Goal: Information Seeking & Learning: Learn about a topic

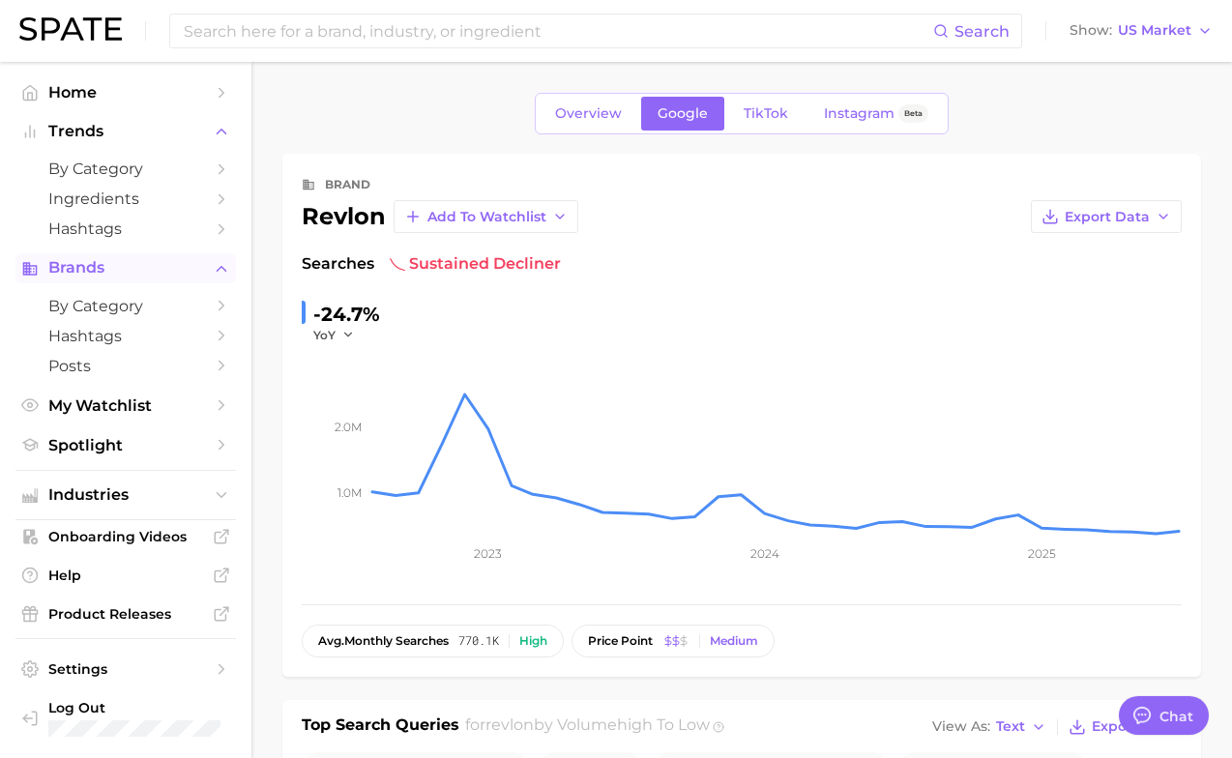
click at [144, 273] on span "Brands" at bounding box center [125, 267] width 155 height 17
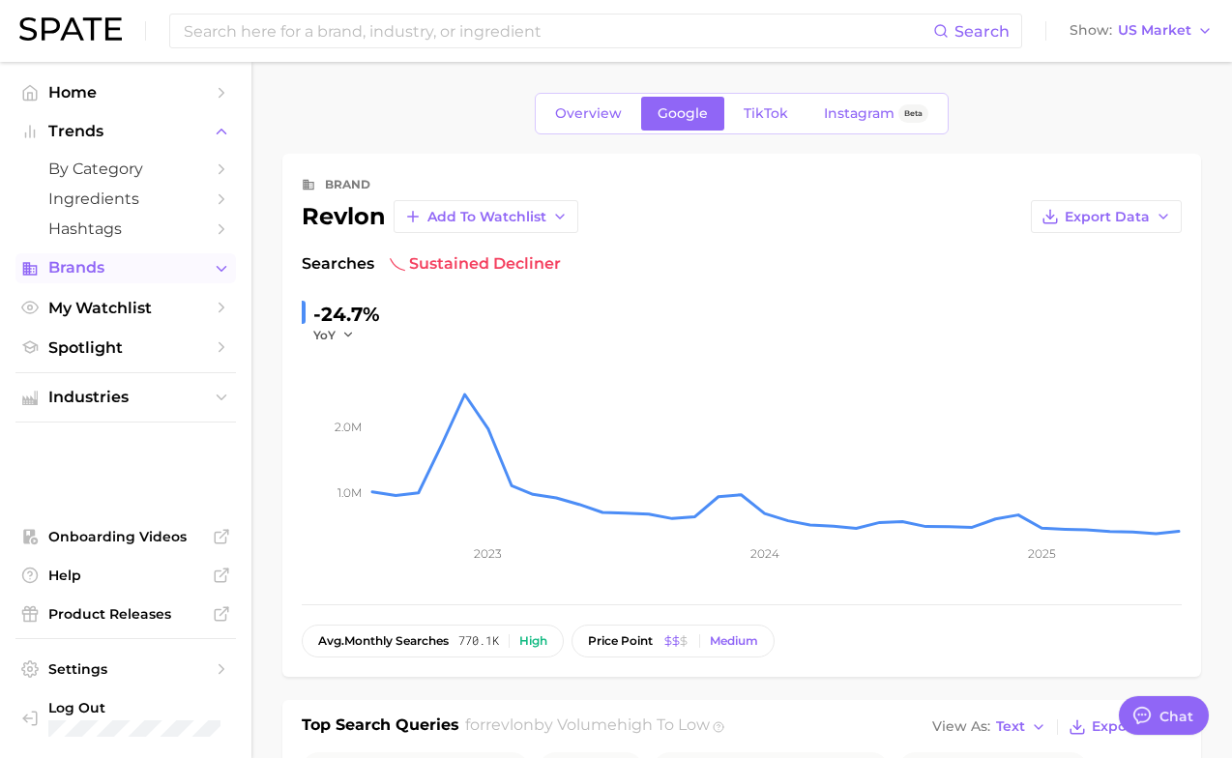
click at [144, 273] on span "Brands" at bounding box center [125, 267] width 155 height 17
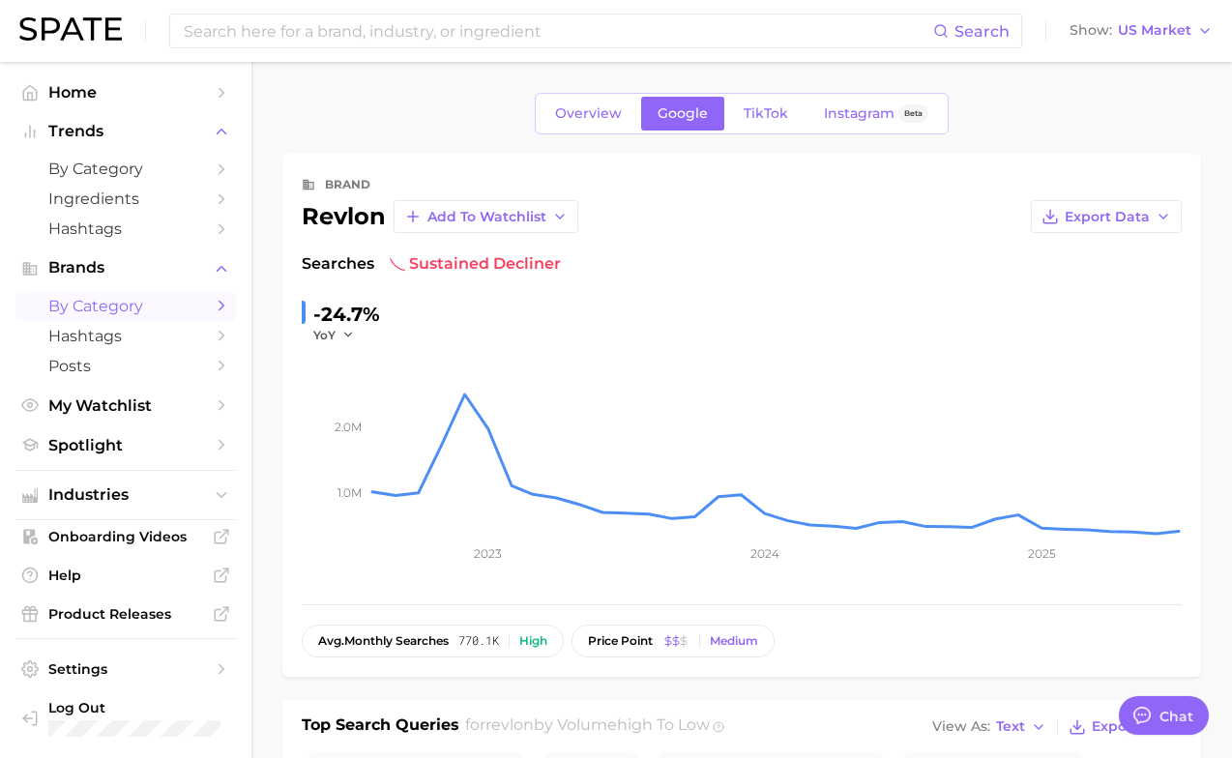
click at [138, 304] on span "by Category" at bounding box center [125, 306] width 155 height 18
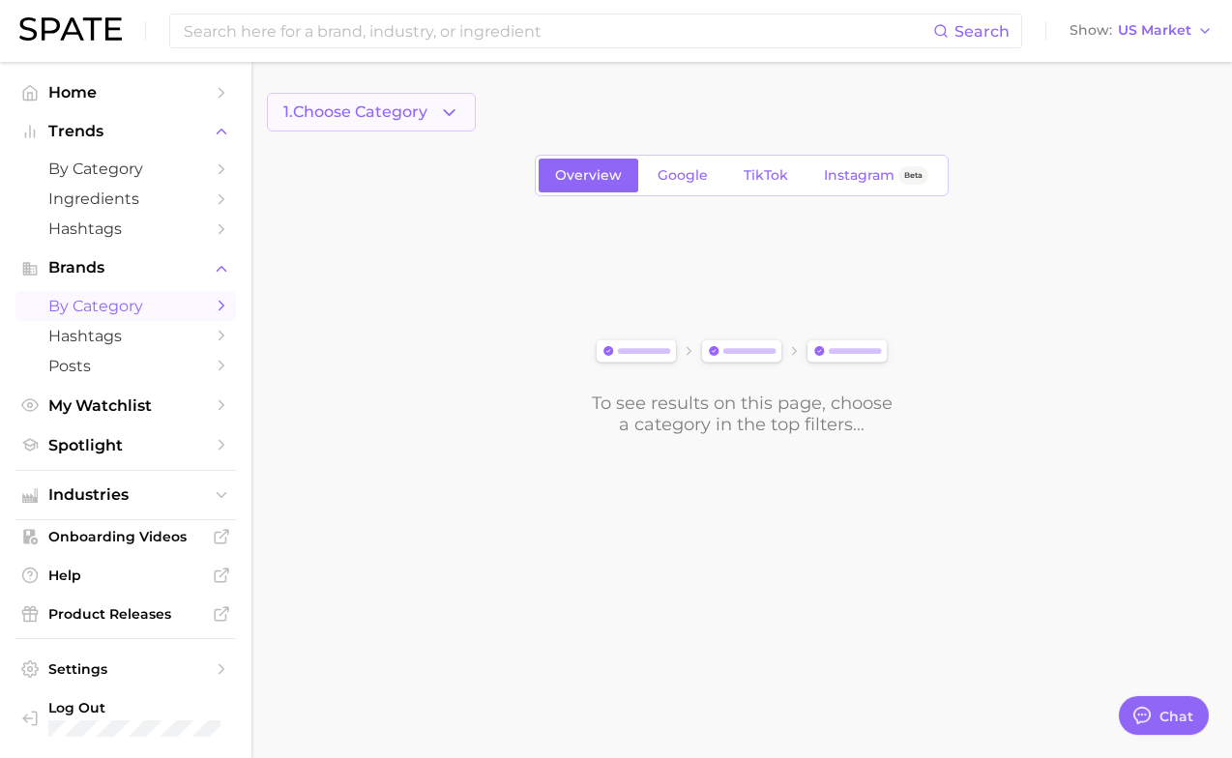
click at [360, 123] on button "1. Choose Category" at bounding box center [371, 112] width 209 height 39
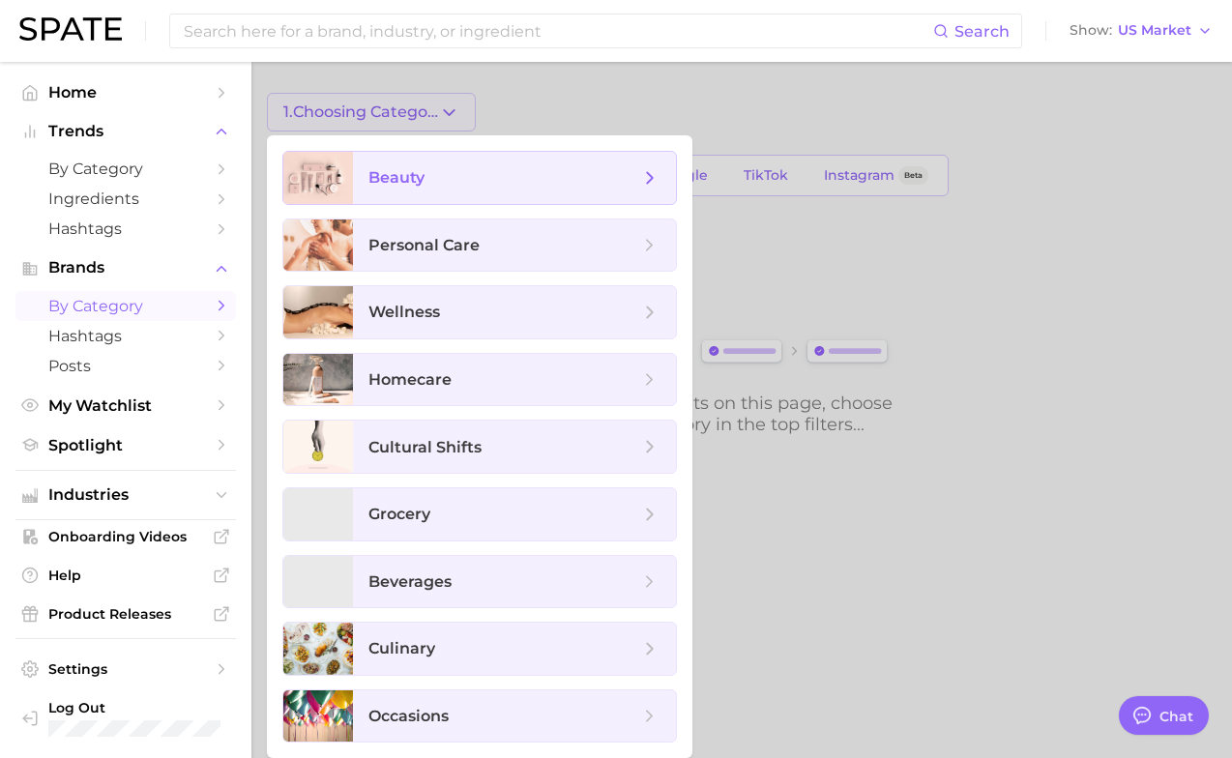
click at [363, 183] on span "beauty" at bounding box center [514, 178] width 323 height 52
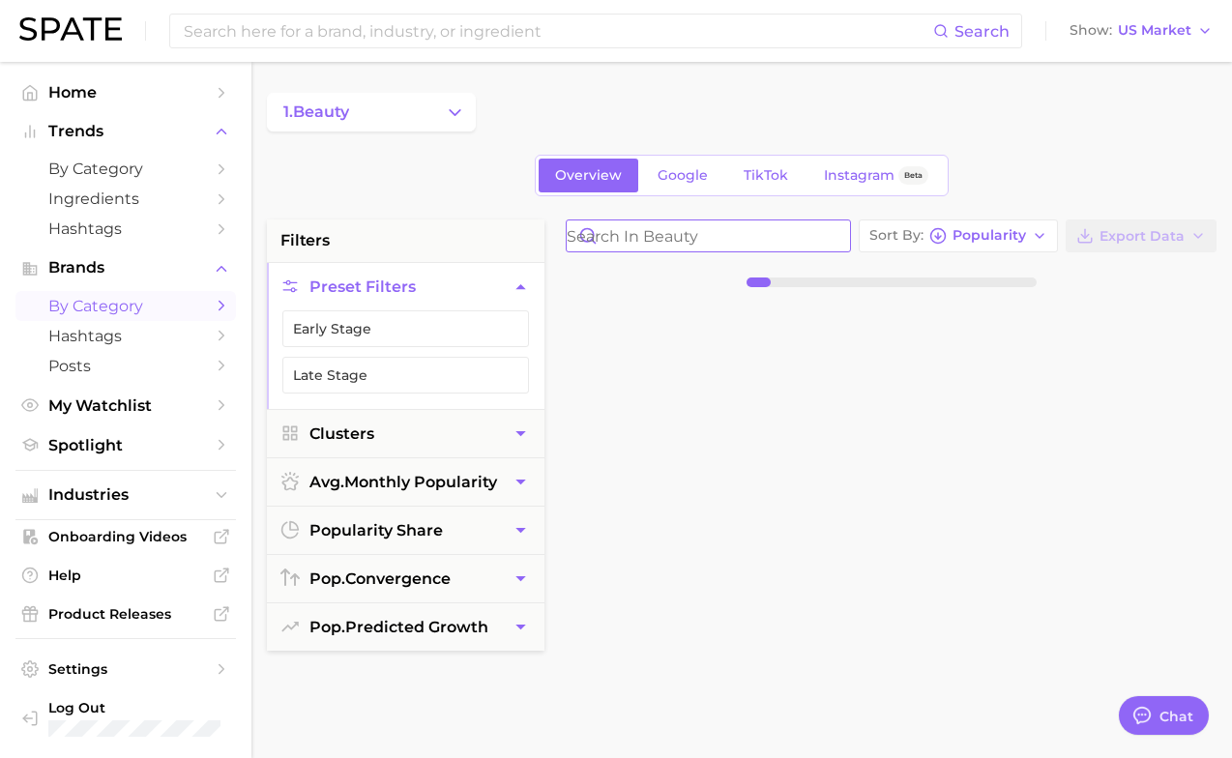
click at [635, 241] on input "Search in beauty" at bounding box center [708, 235] width 283 height 31
type input "langehair"
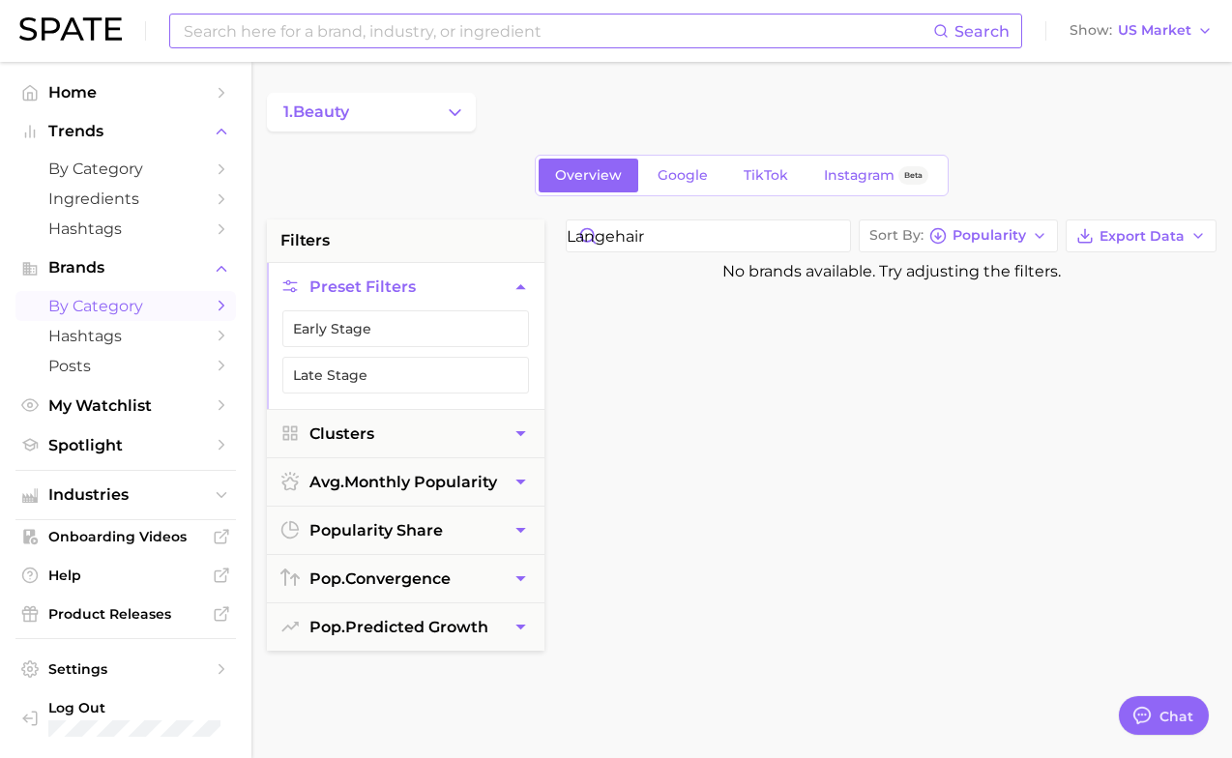
click at [381, 34] on input at bounding box center [557, 31] width 751 height 33
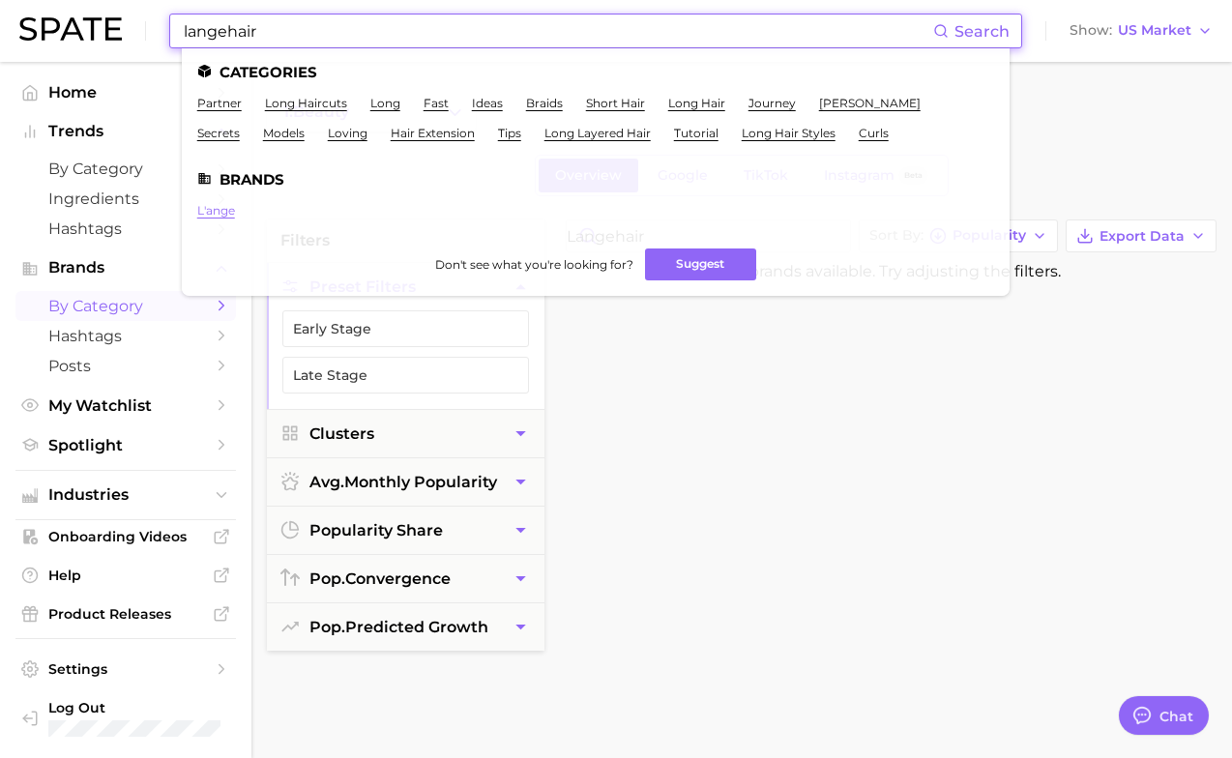
type input "langehair"
click at [213, 209] on link "l'ange" at bounding box center [216, 210] width 38 height 15
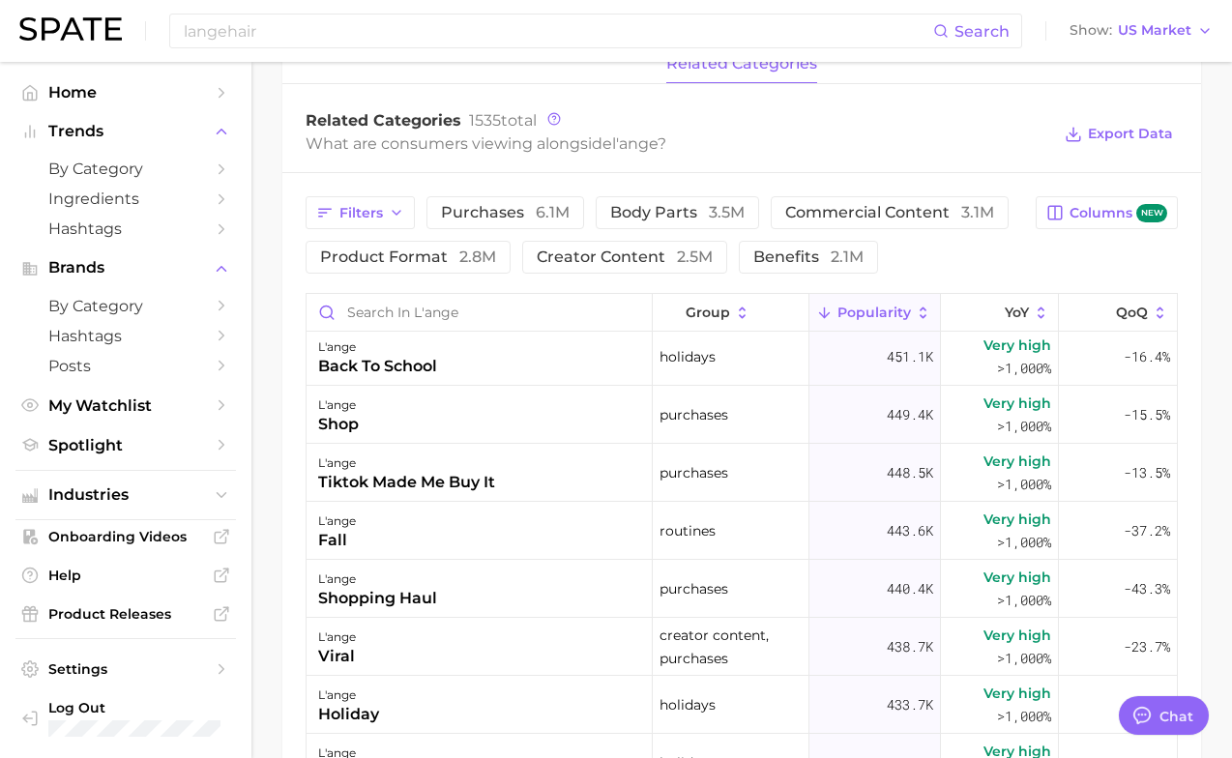
scroll to position [908, 0]
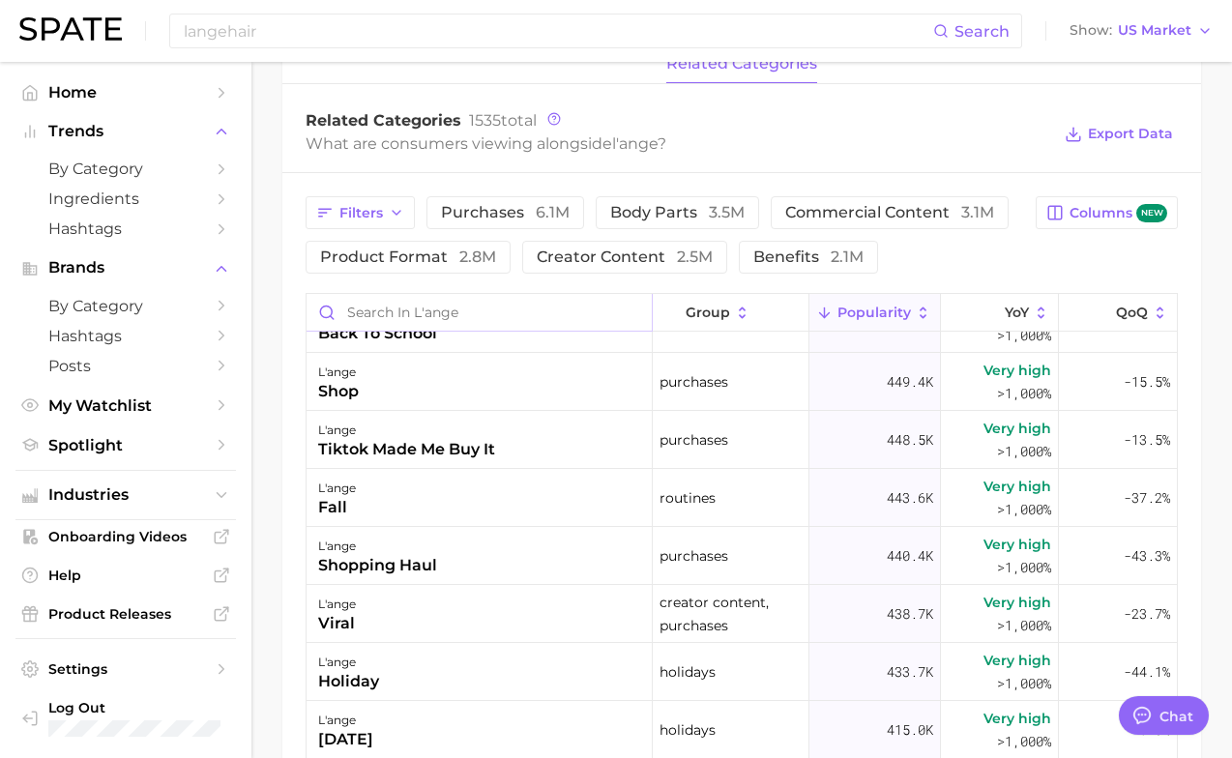
click at [444, 303] on input "Search in l'ange" at bounding box center [478, 312] width 345 height 37
type input "straight"
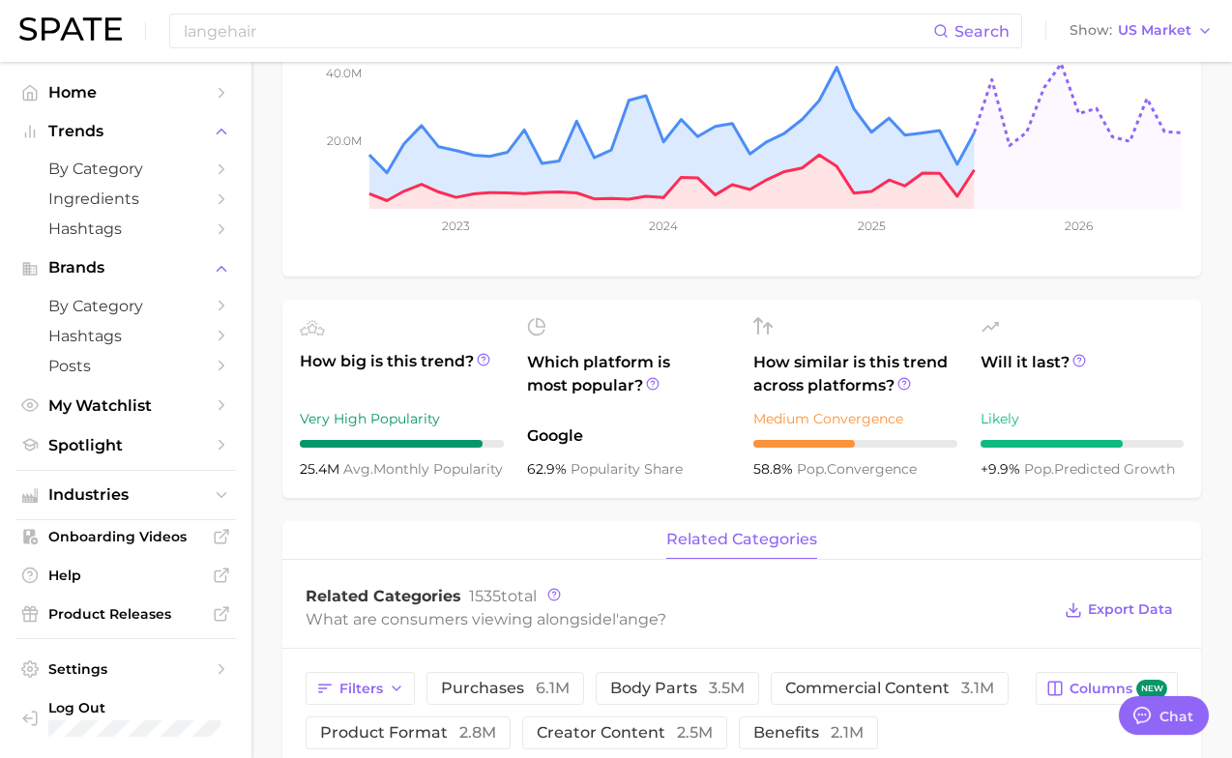
scroll to position [0, 0]
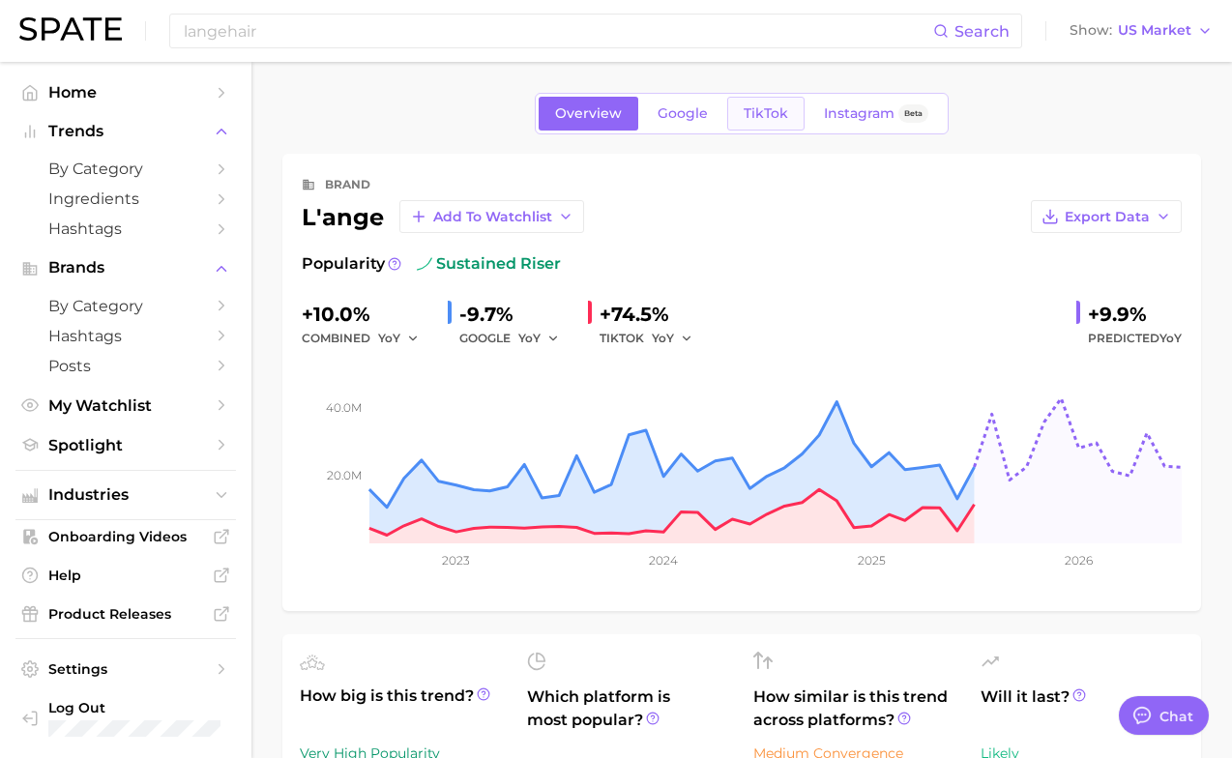
click at [746, 105] on span "TikTok" at bounding box center [766, 113] width 44 height 16
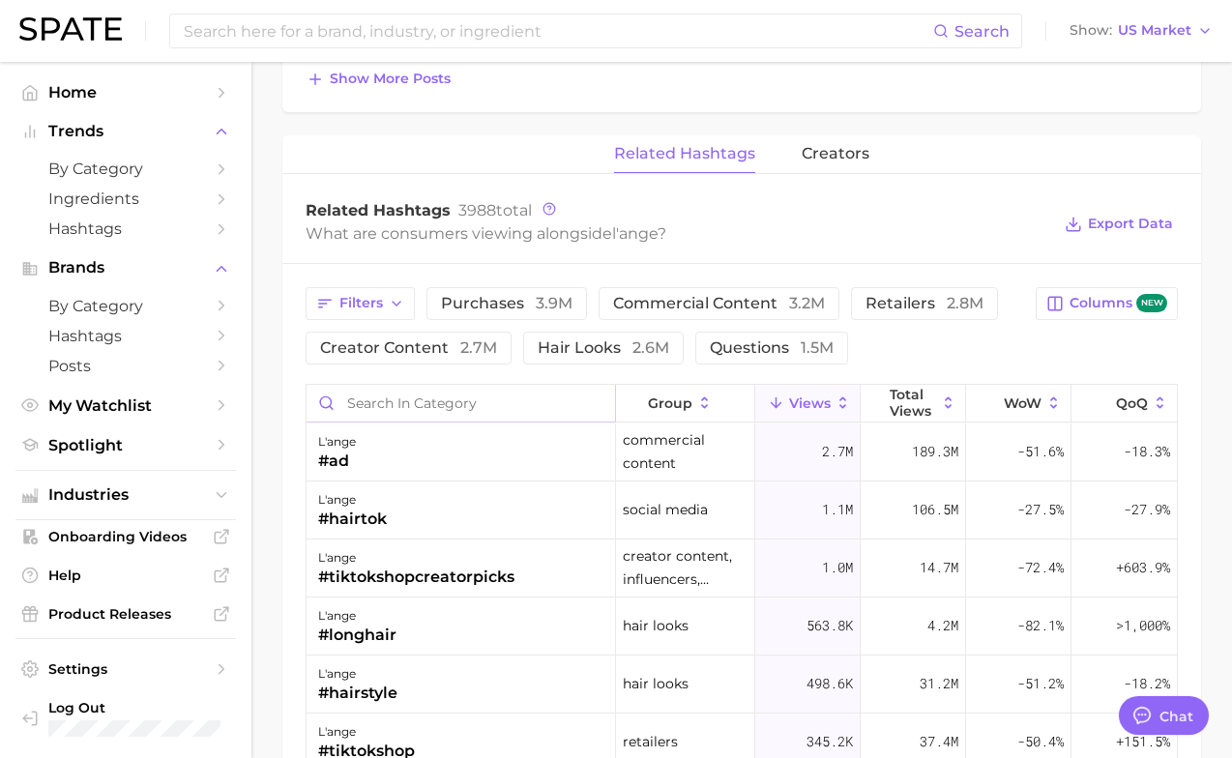
click at [466, 417] on input "Search in category" at bounding box center [460, 403] width 308 height 37
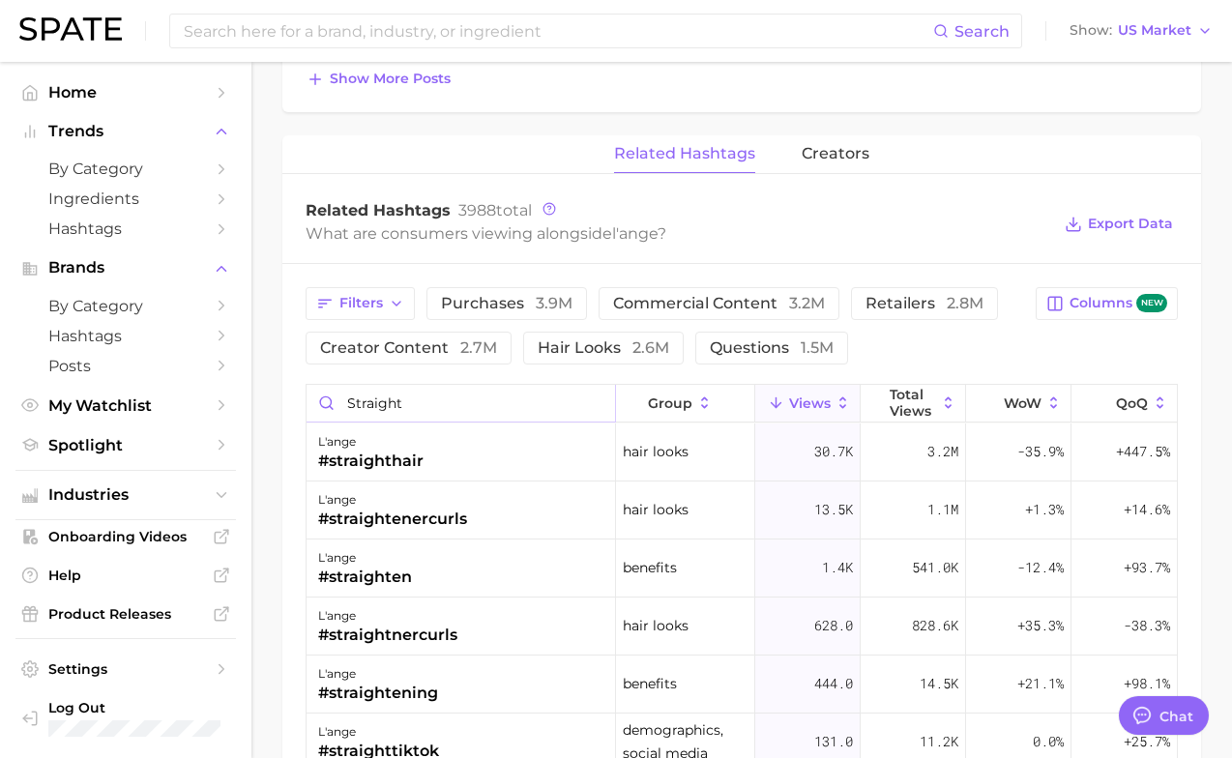
click at [360, 403] on input "straight" at bounding box center [460, 403] width 308 height 37
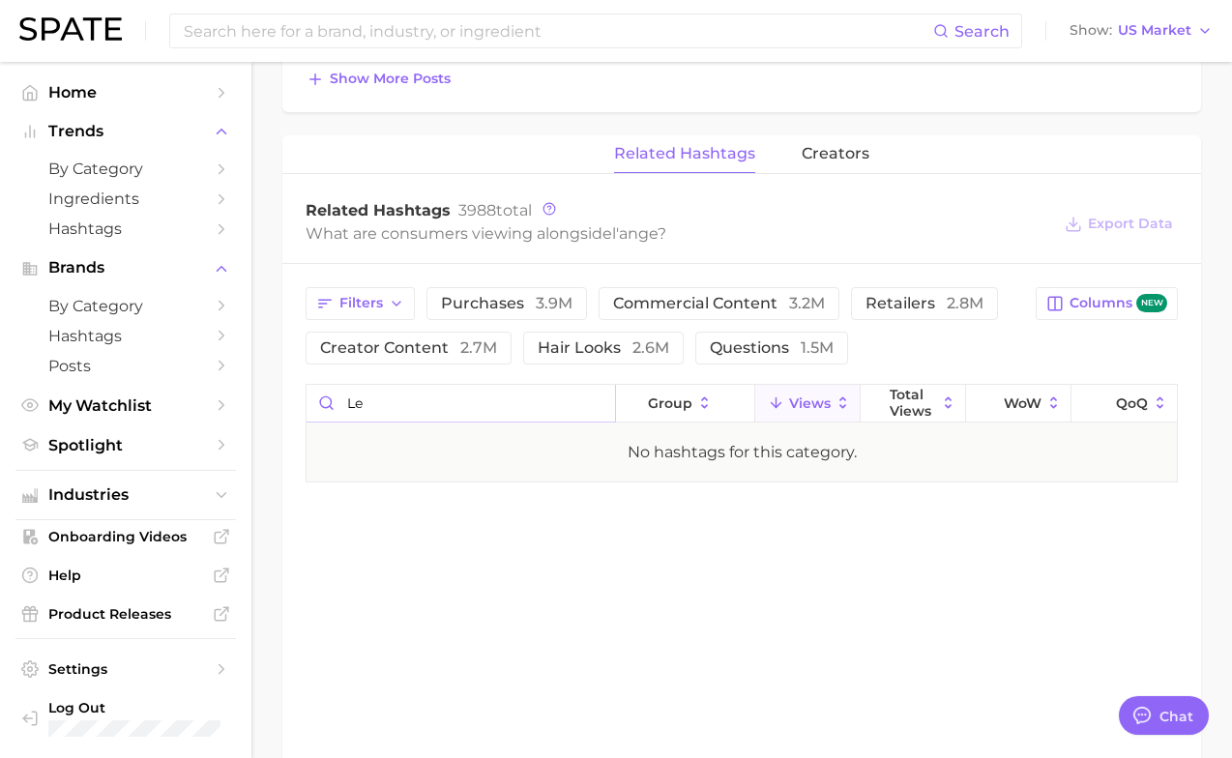
type input "l"
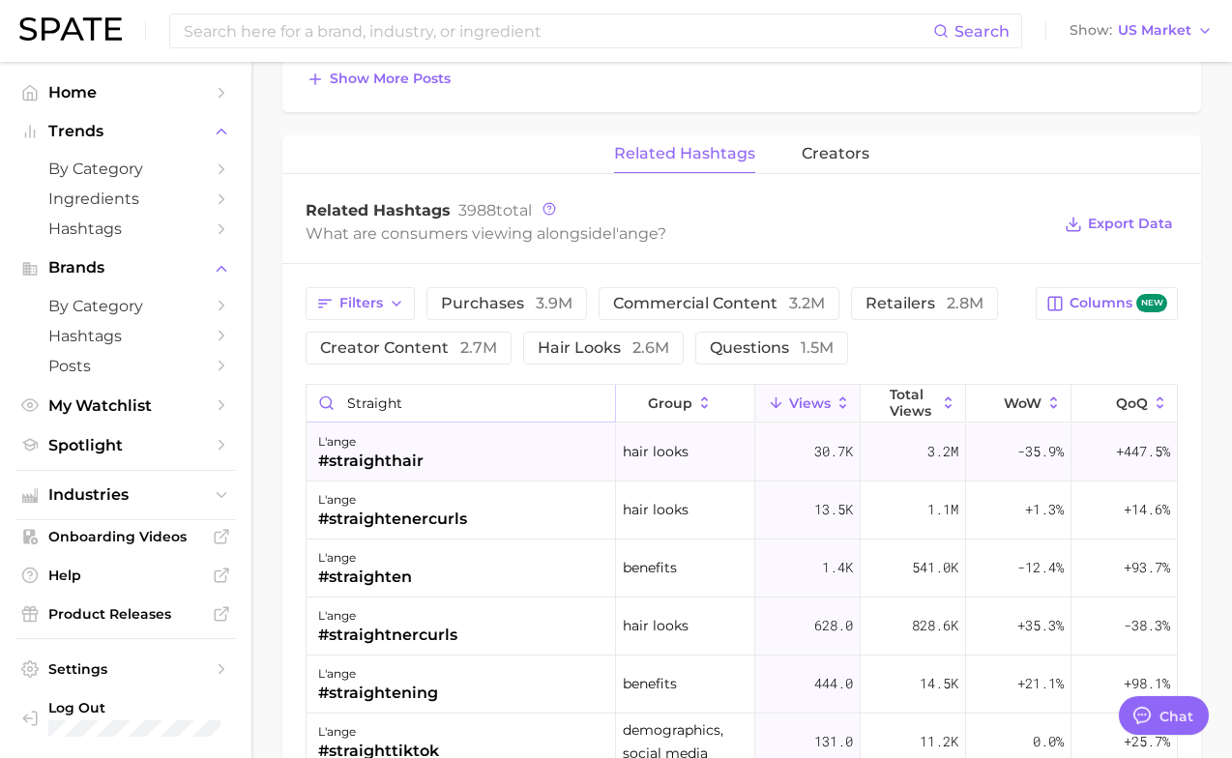
type input "straight"
click at [294, 423] on div "Filters purchases 3.9m commercial content 3.2m retailers 2.8m creator content 2…" at bounding box center [741, 714] width 919 height 901
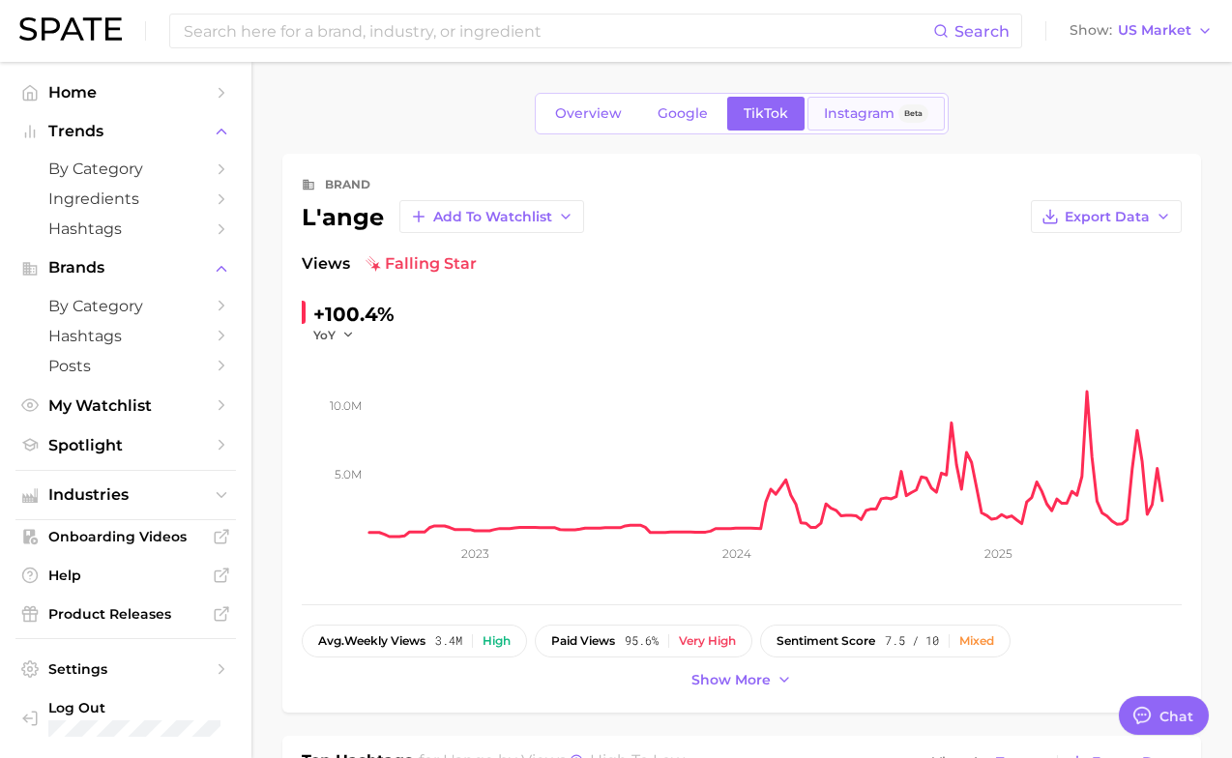
click at [830, 122] on link "Instagram Beta" at bounding box center [875, 114] width 137 height 34
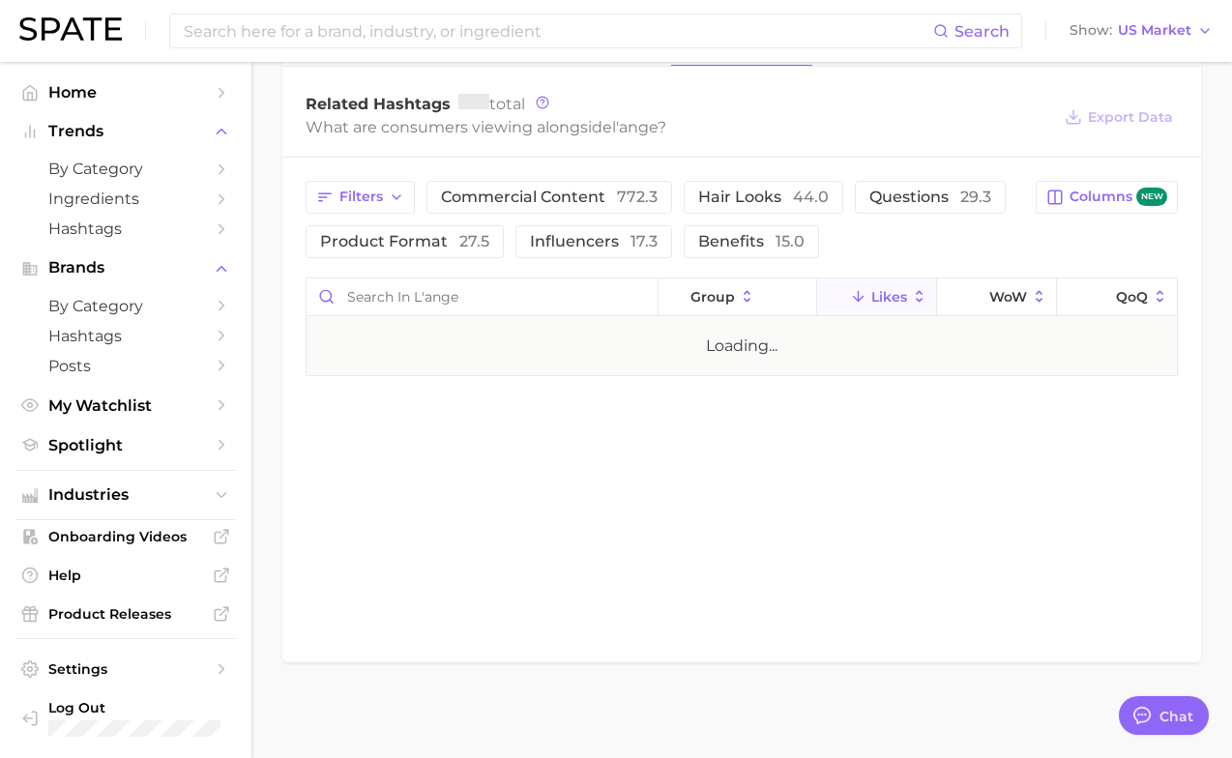
scroll to position [1368, 0]
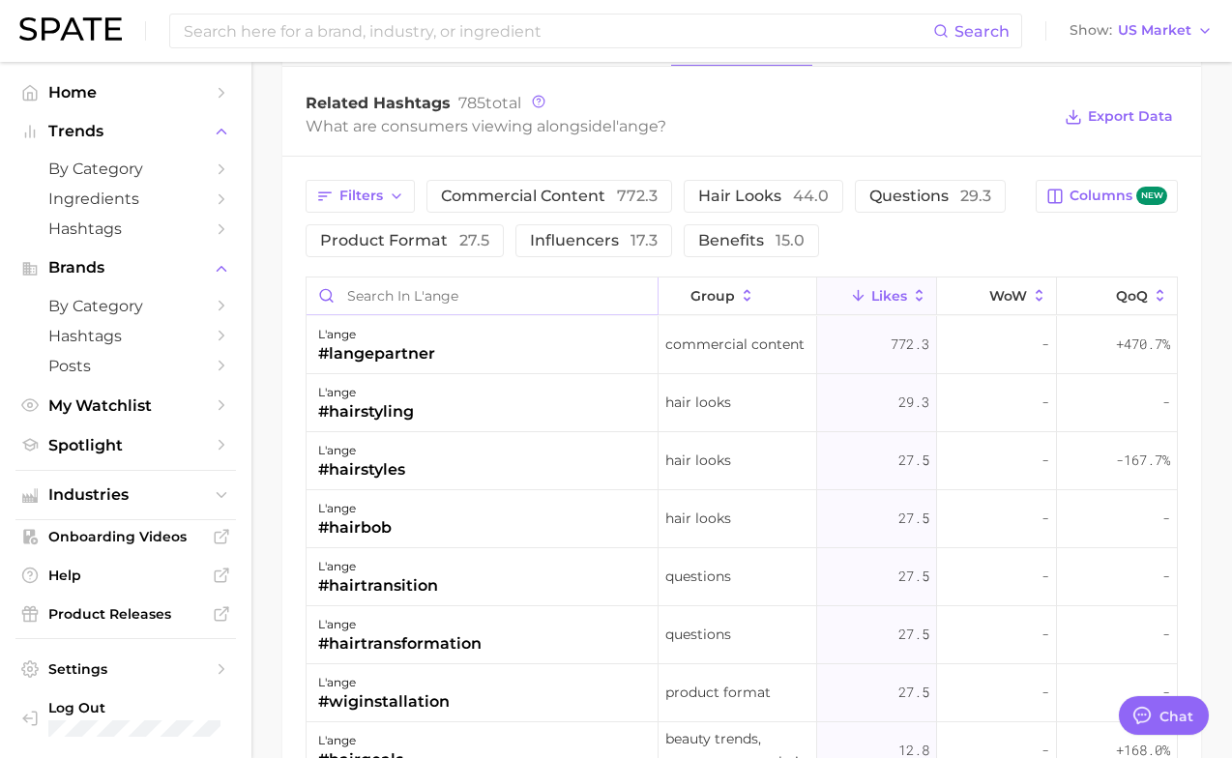
click at [524, 293] on input "Search in l'ange" at bounding box center [481, 295] width 351 height 37
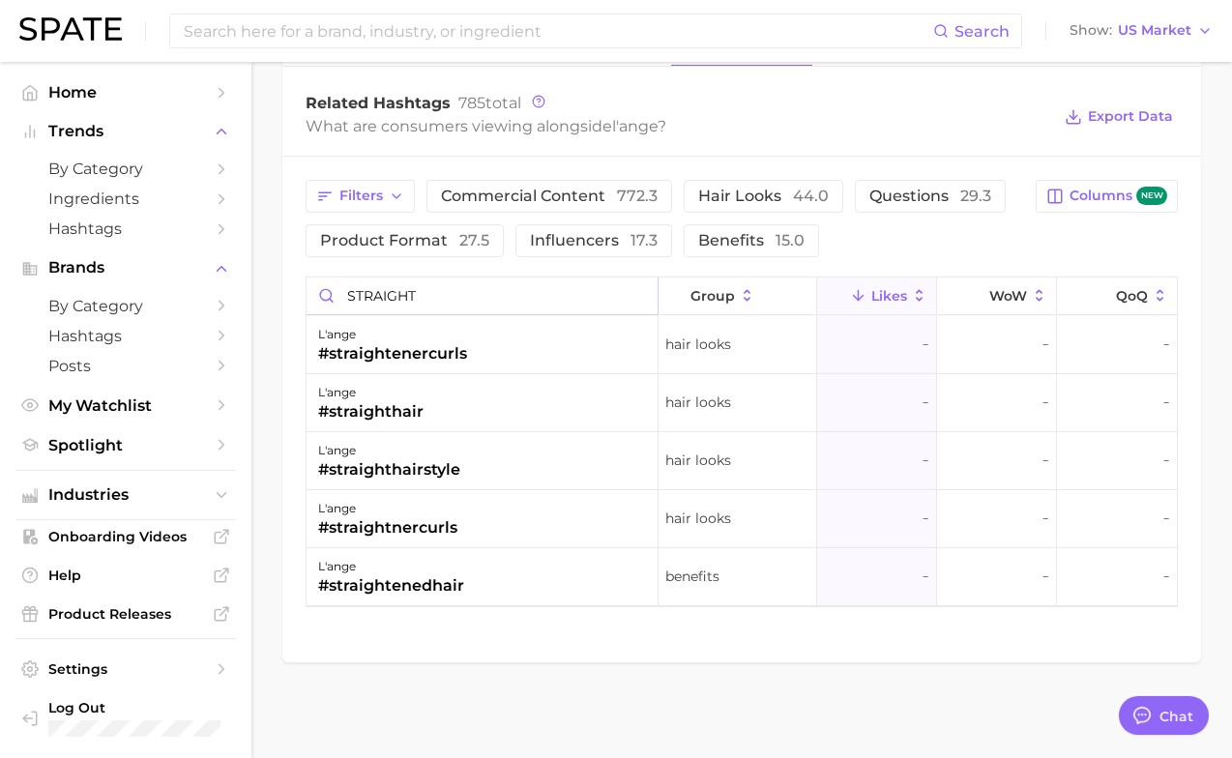
type input "STRAIGHT"
